Goal: Check status: Check status

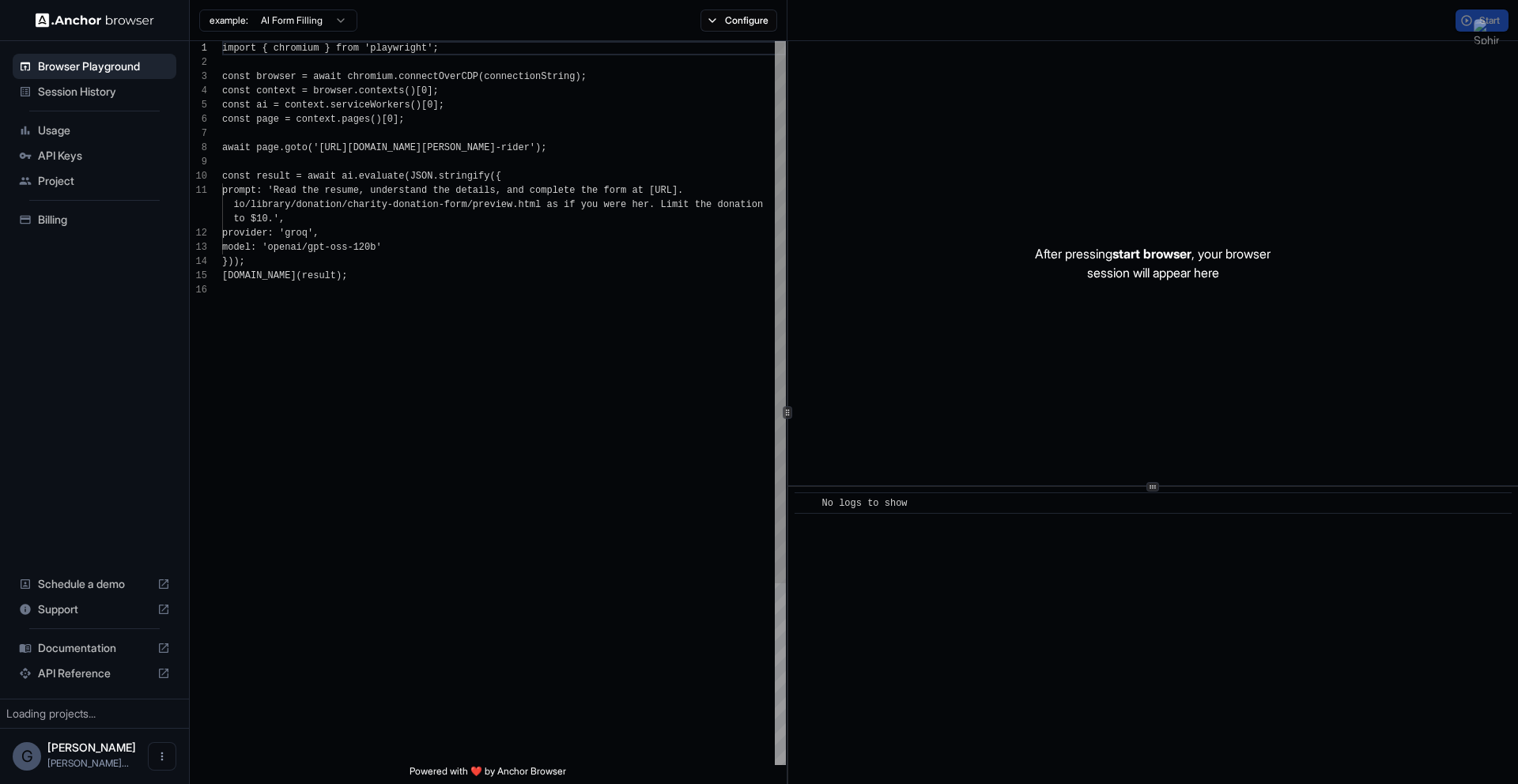
scroll to position [142, 0]
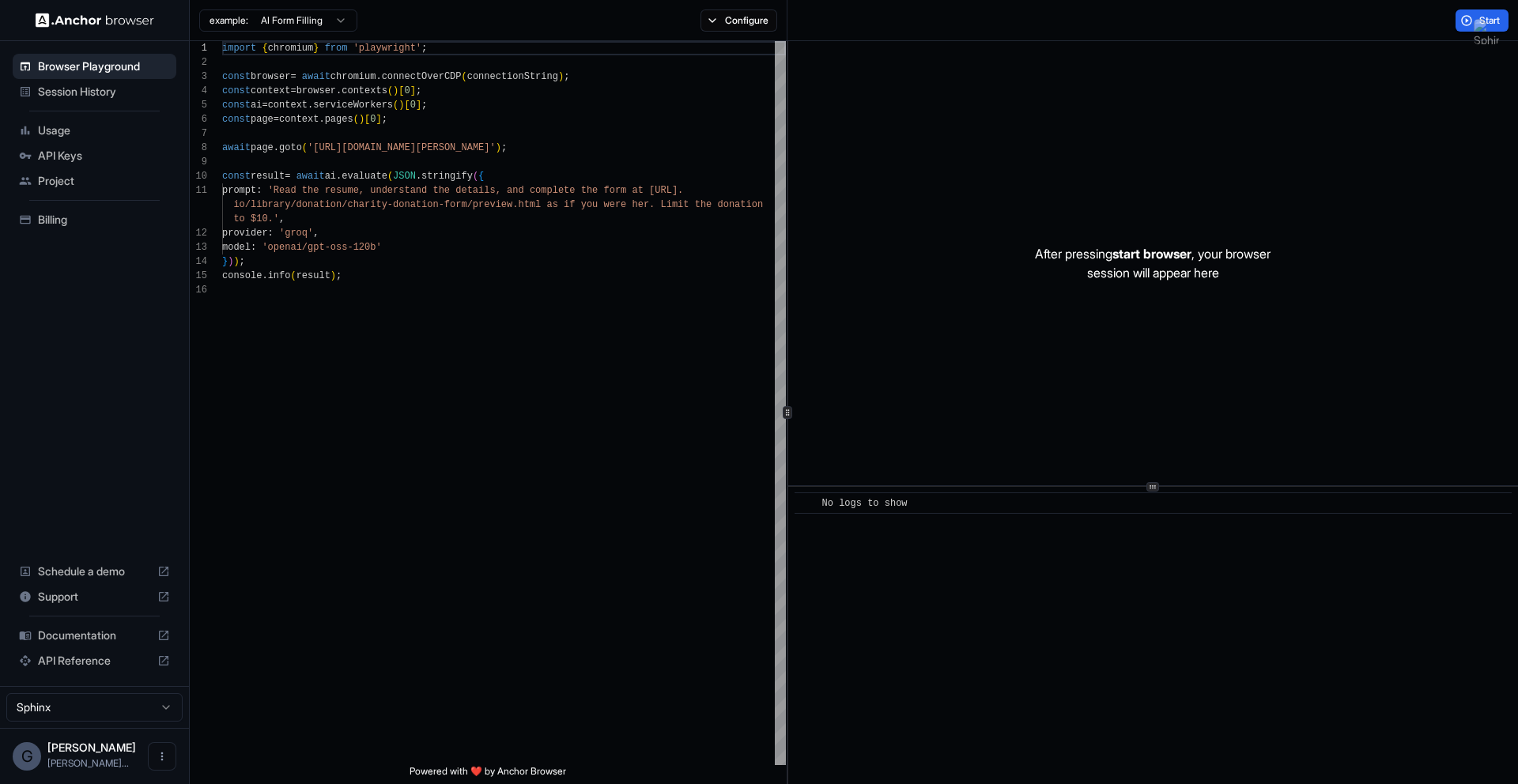
click at [109, 135] on span "Usage" at bounding box center [104, 131] width 132 height 16
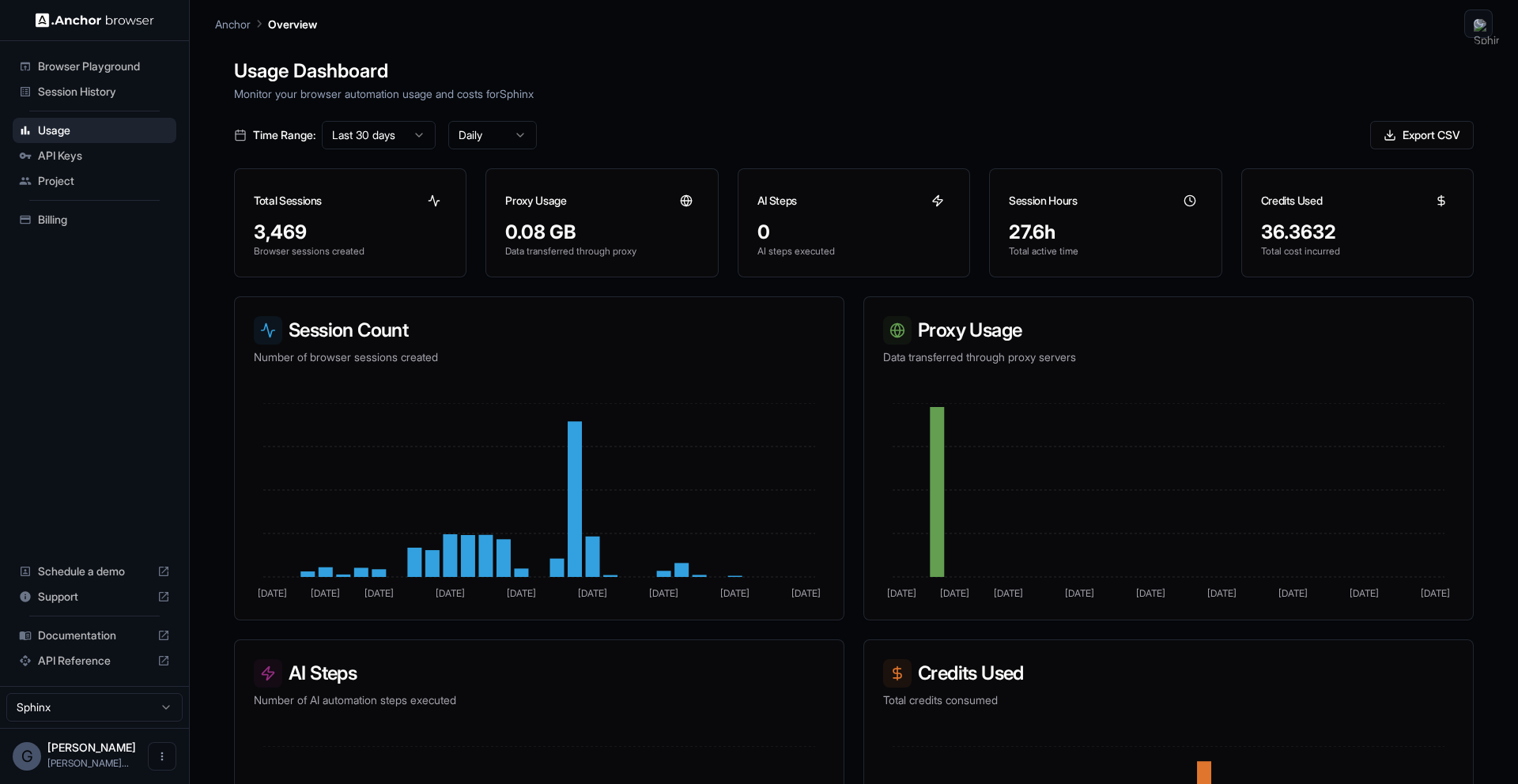
click at [95, 223] on span "Billing" at bounding box center [104, 220] width 132 height 16
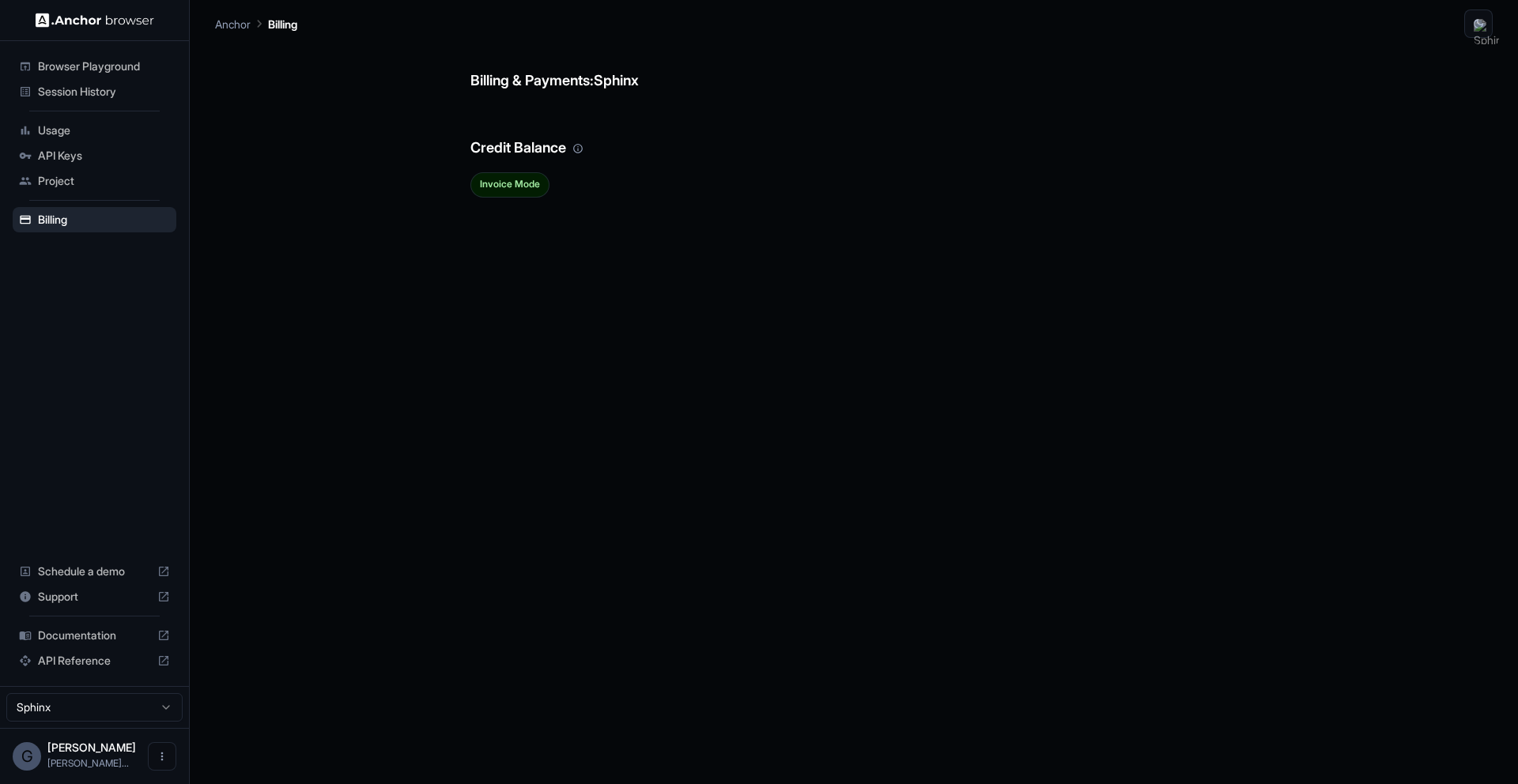
click at [120, 87] on span "Session History" at bounding box center [104, 91] width 132 height 16
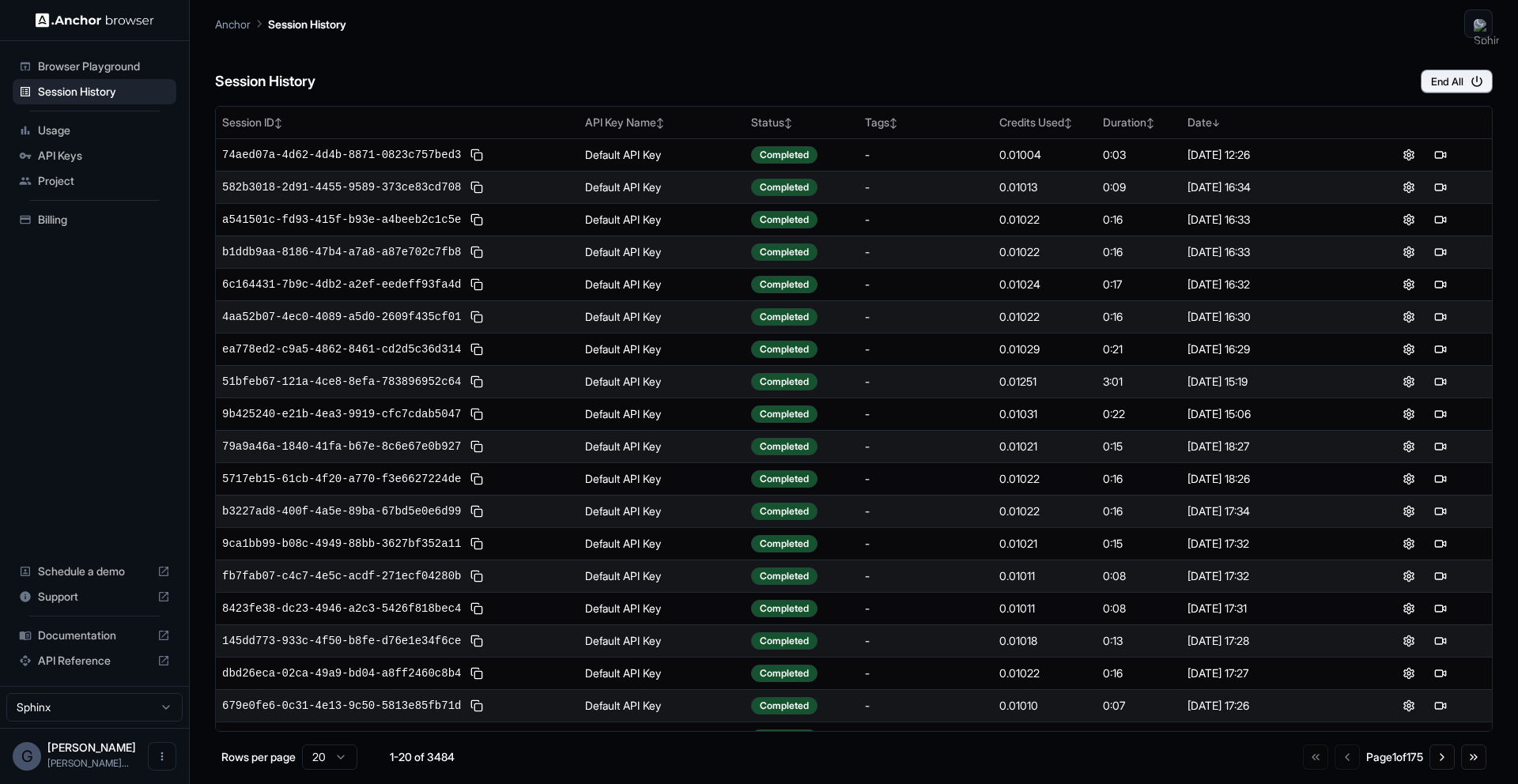
click at [1354, 82] on div "Session History End All" at bounding box center [854, 66] width 1278 height 55
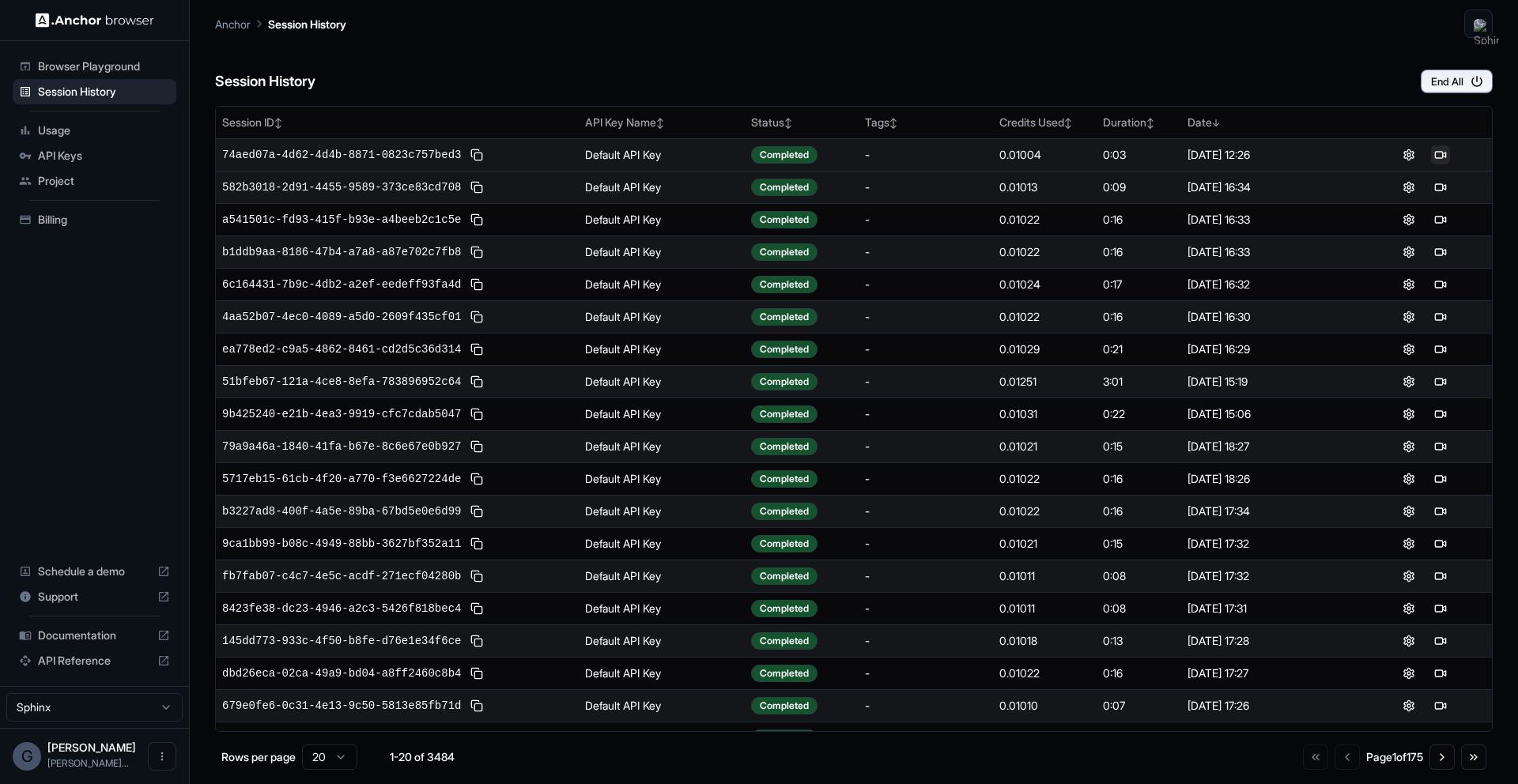
click at [1443, 157] on button at bounding box center [1439, 154] width 19 height 19
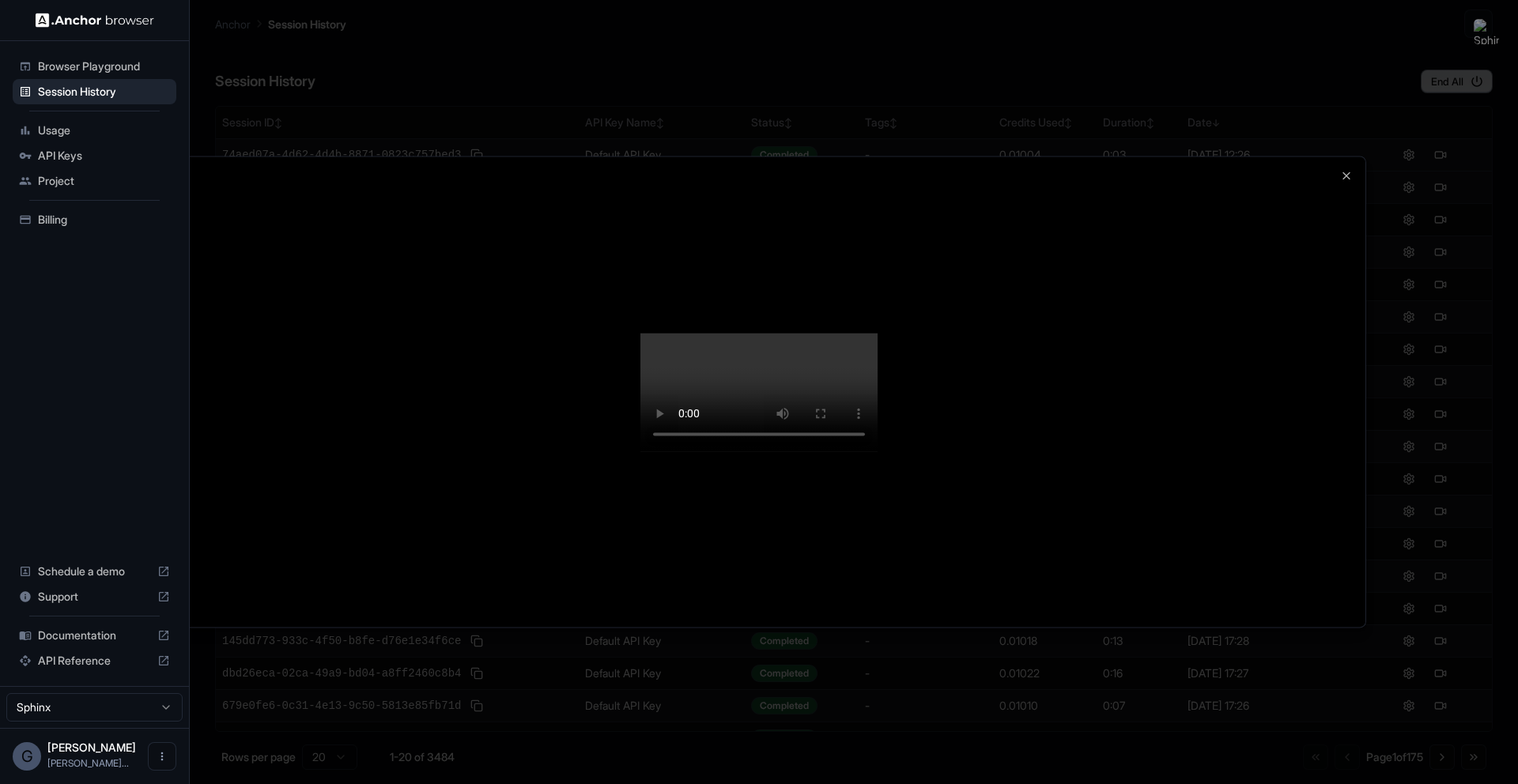
click at [1475, 132] on div at bounding box center [759, 392] width 1518 height 784
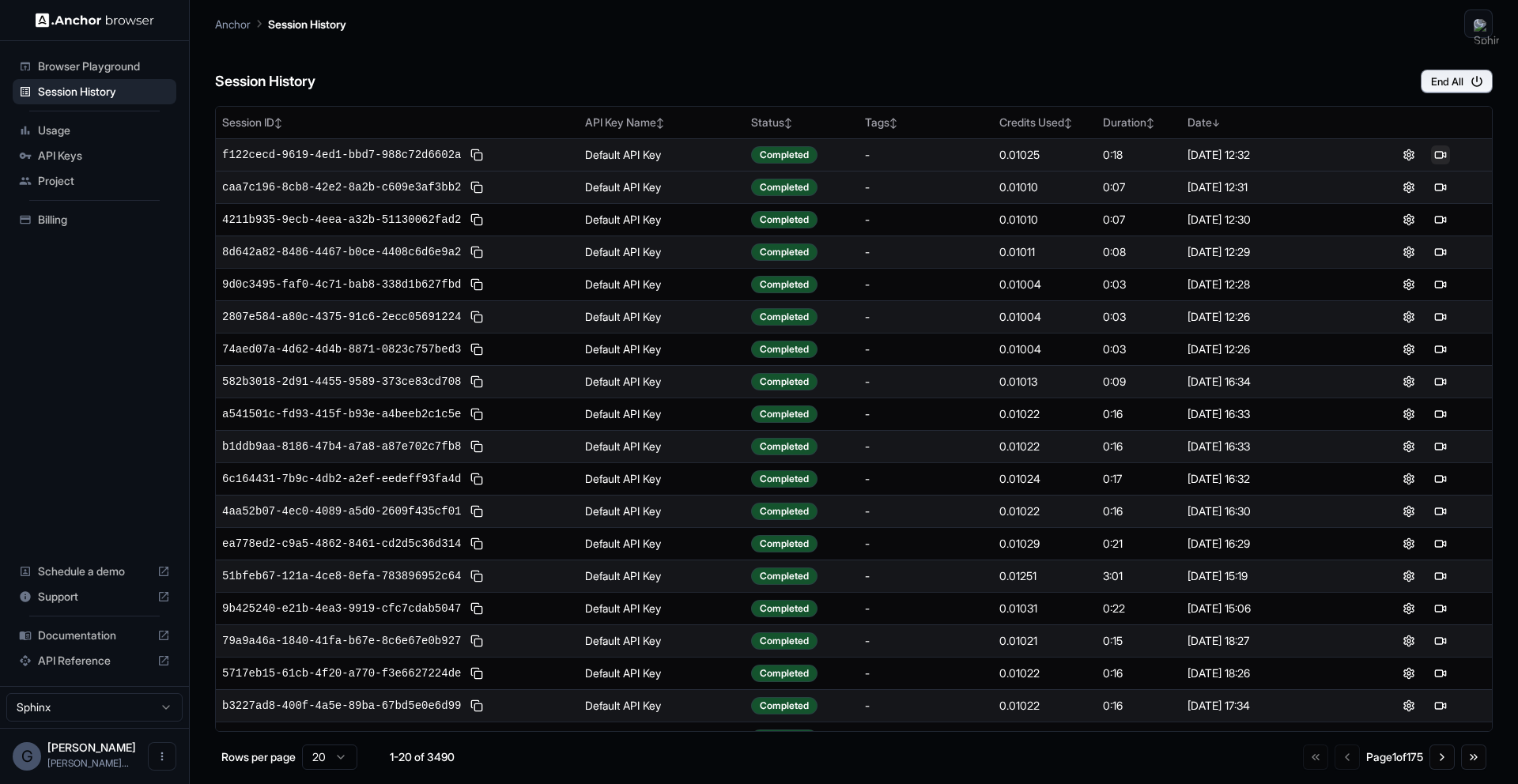
click at [1439, 156] on button at bounding box center [1439, 154] width 19 height 19
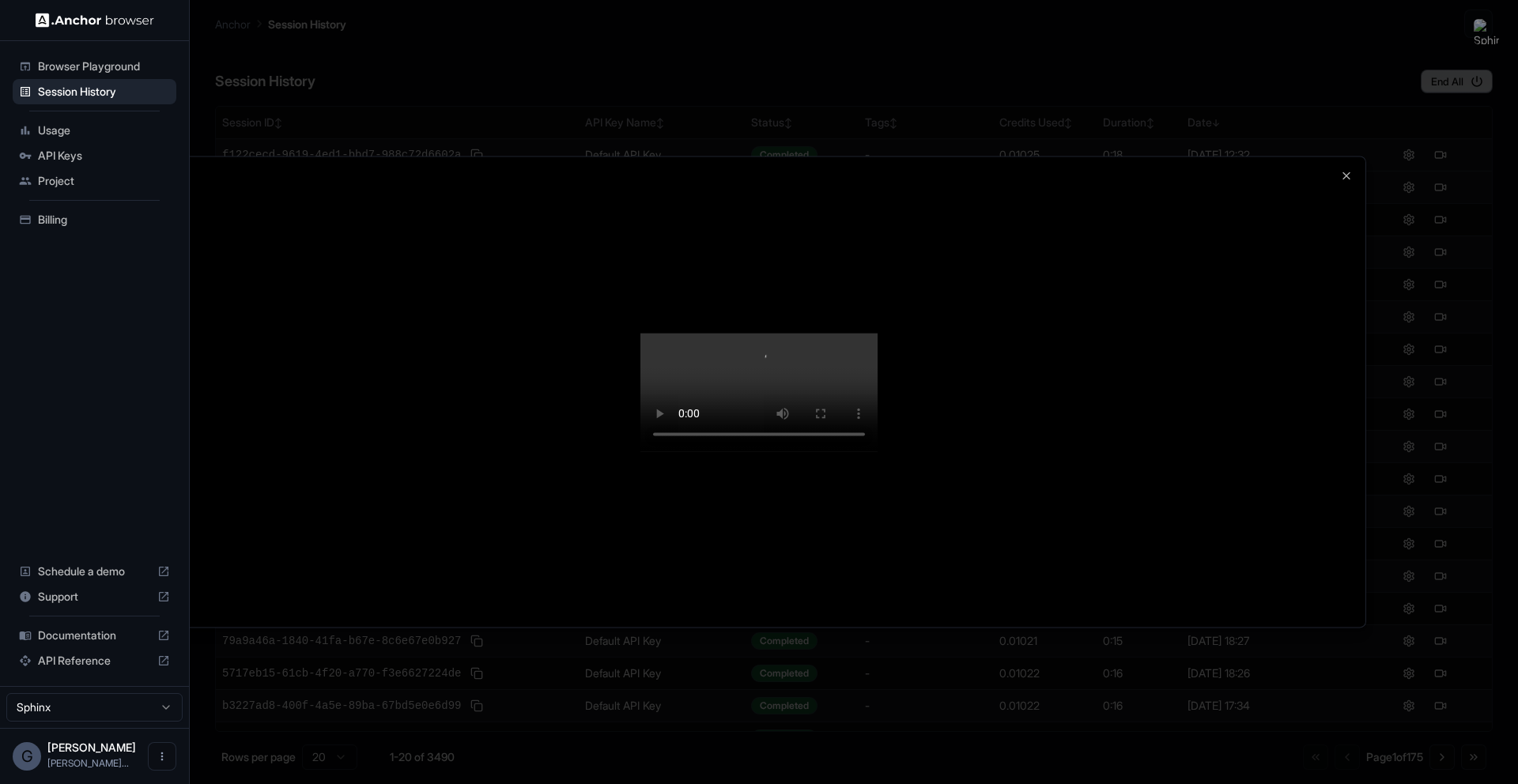
click at [819, 451] on video at bounding box center [759, 392] width 237 height 119
click at [836, 351] on video at bounding box center [759, 392] width 237 height 119
click at [841, 339] on video at bounding box center [759, 392] width 237 height 119
click at [1345, 169] on icon "button" at bounding box center [1346, 175] width 13 height 13
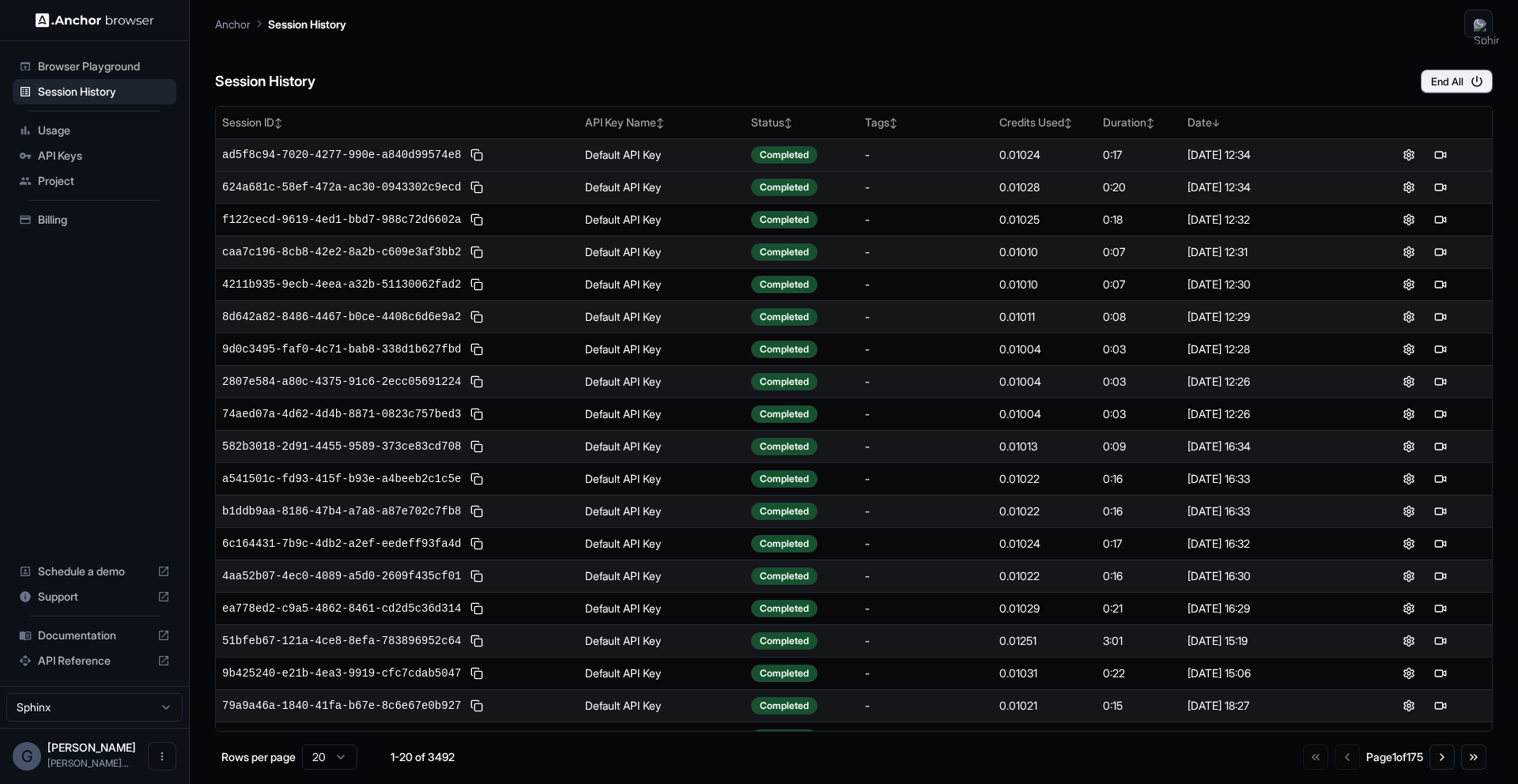
click at [1255, 169] on td "[DATE] 12:34" at bounding box center [1270, 154] width 177 height 32
click at [1244, 157] on div "[DATE] 12:34" at bounding box center [1269, 155] width 164 height 16
click at [783, 141] on td "Completed" at bounding box center [802, 154] width 114 height 32
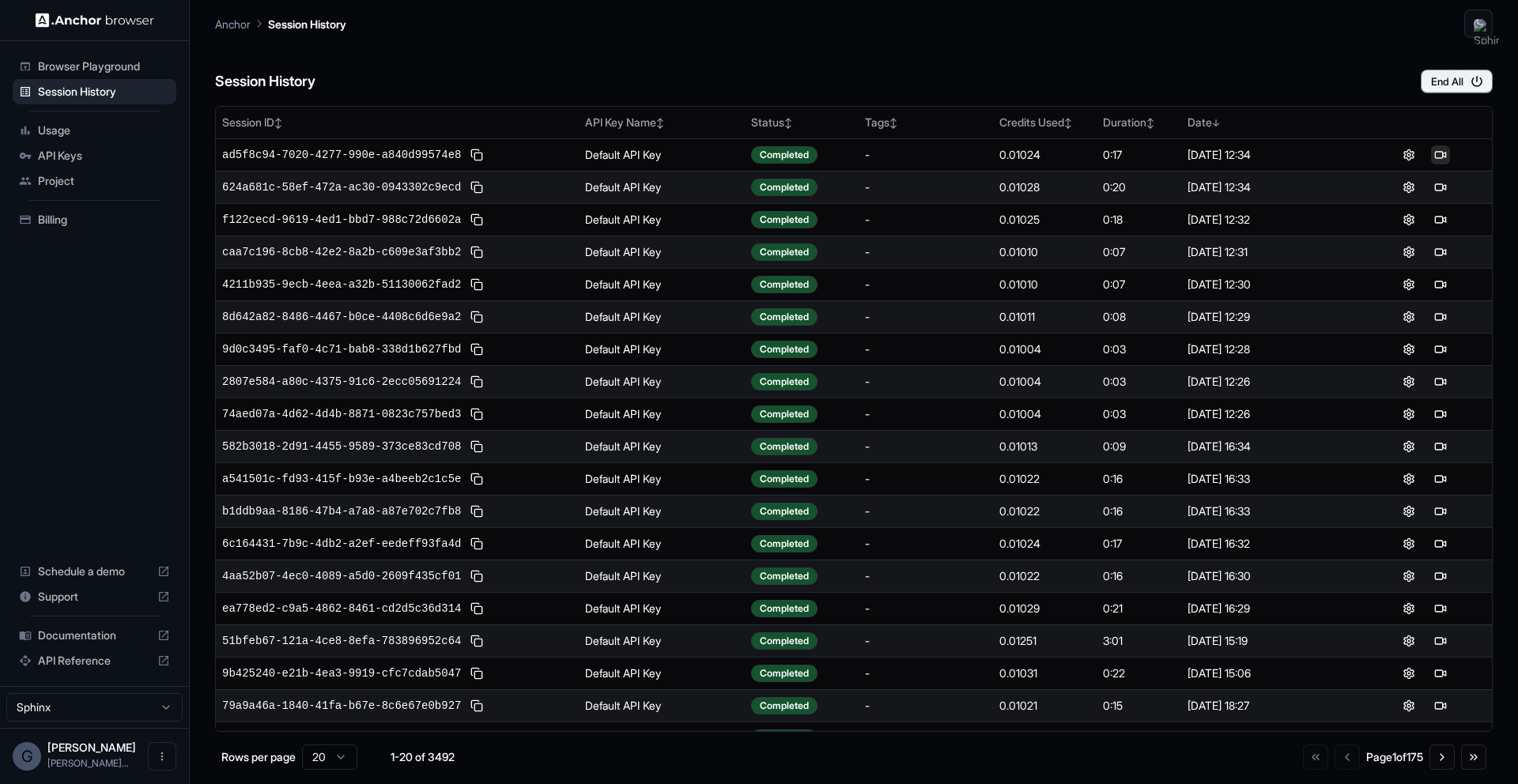
click at [1439, 155] on button at bounding box center [1439, 154] width 19 height 19
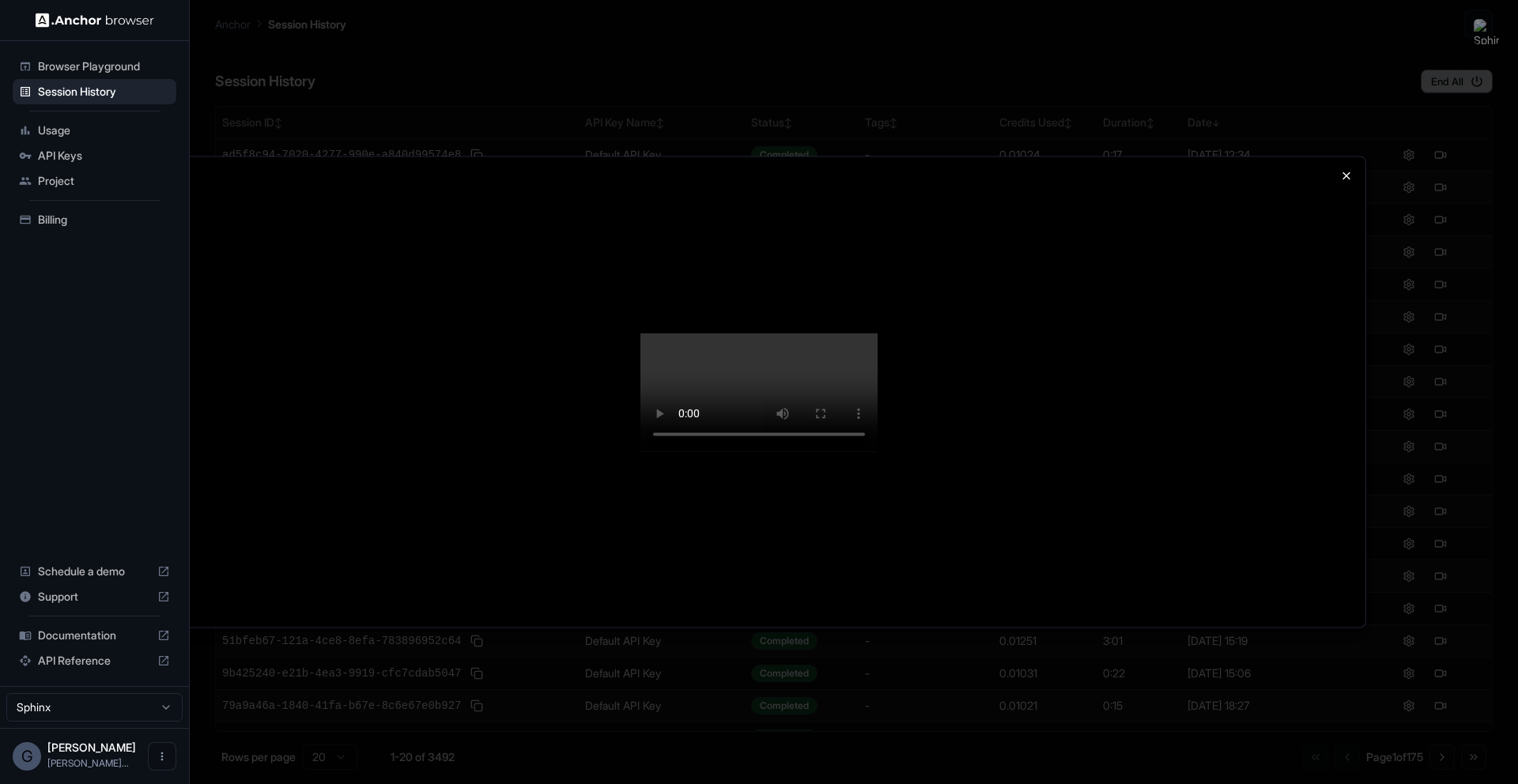
click at [1339, 156] on div "Close" at bounding box center [759, 392] width 1214 height 472
click at [1345, 169] on icon "button" at bounding box center [1346, 175] width 13 height 13
